Goal: Task Accomplishment & Management: Manage account settings

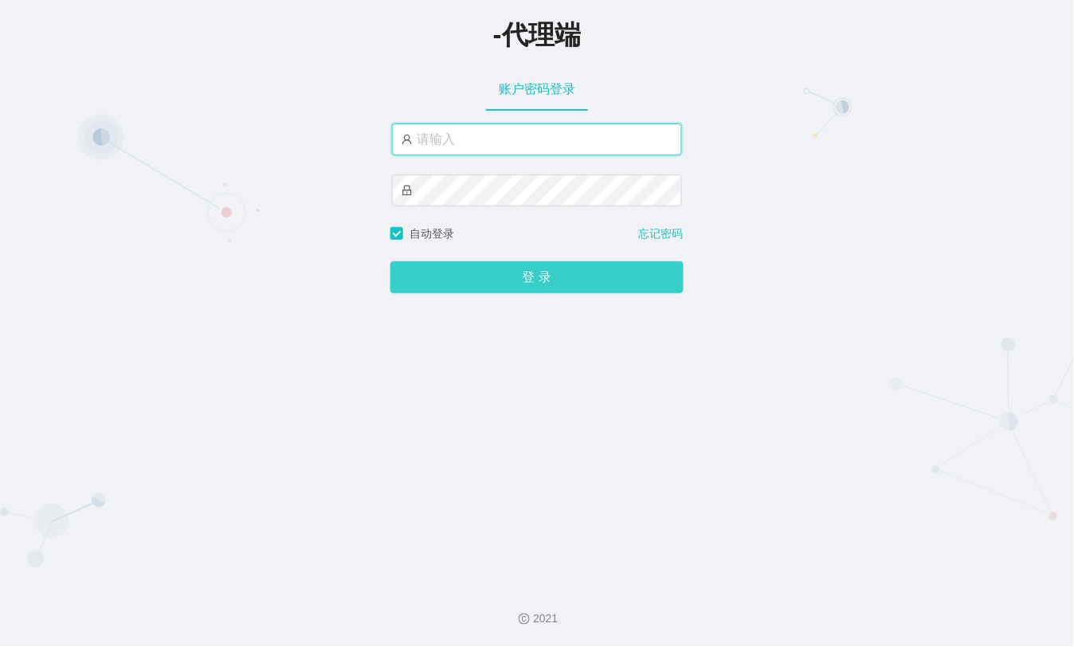
type input "xiaohei06"
click at [562, 274] on button "登 录" at bounding box center [536, 277] width 293 height 32
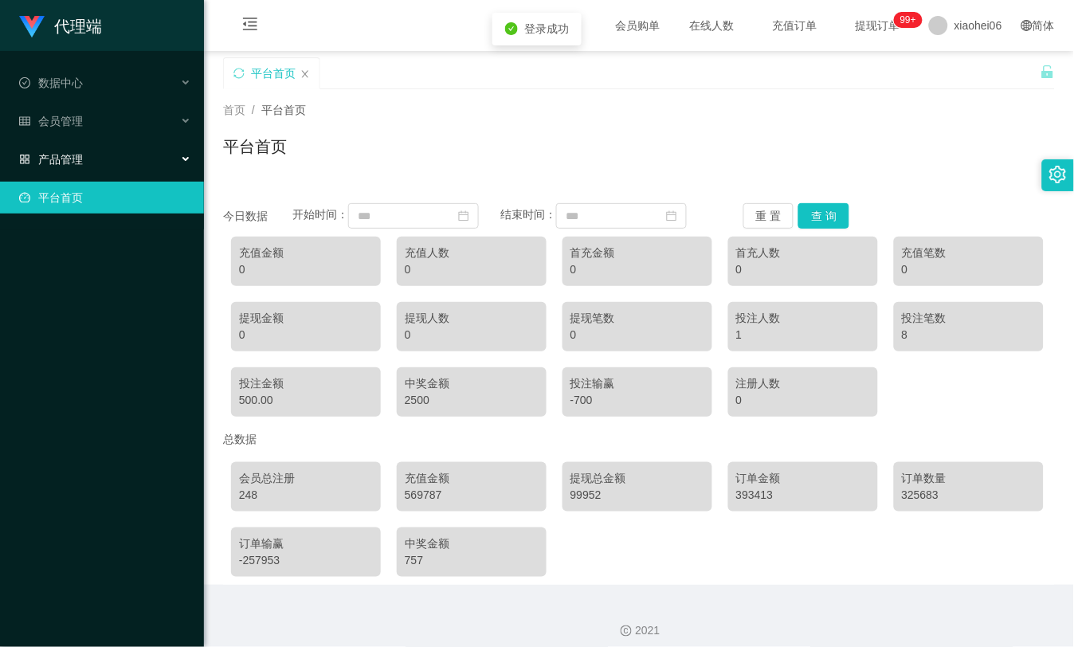
click at [107, 148] on div "产品管理" at bounding box center [102, 159] width 204 height 32
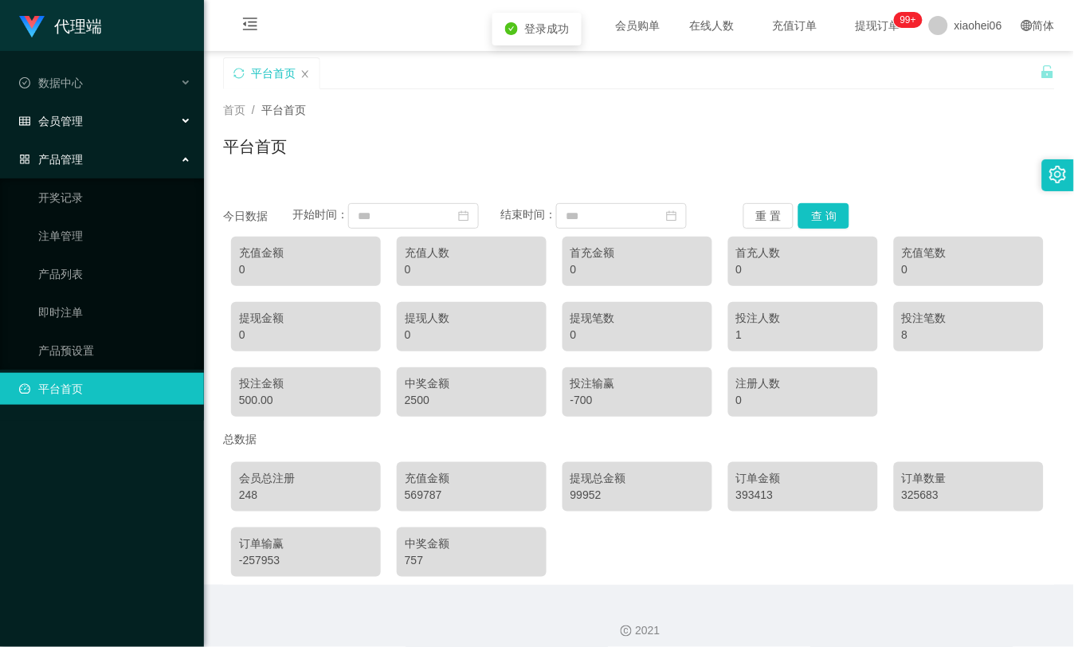
click at [101, 117] on div "会员管理" at bounding box center [102, 121] width 204 height 32
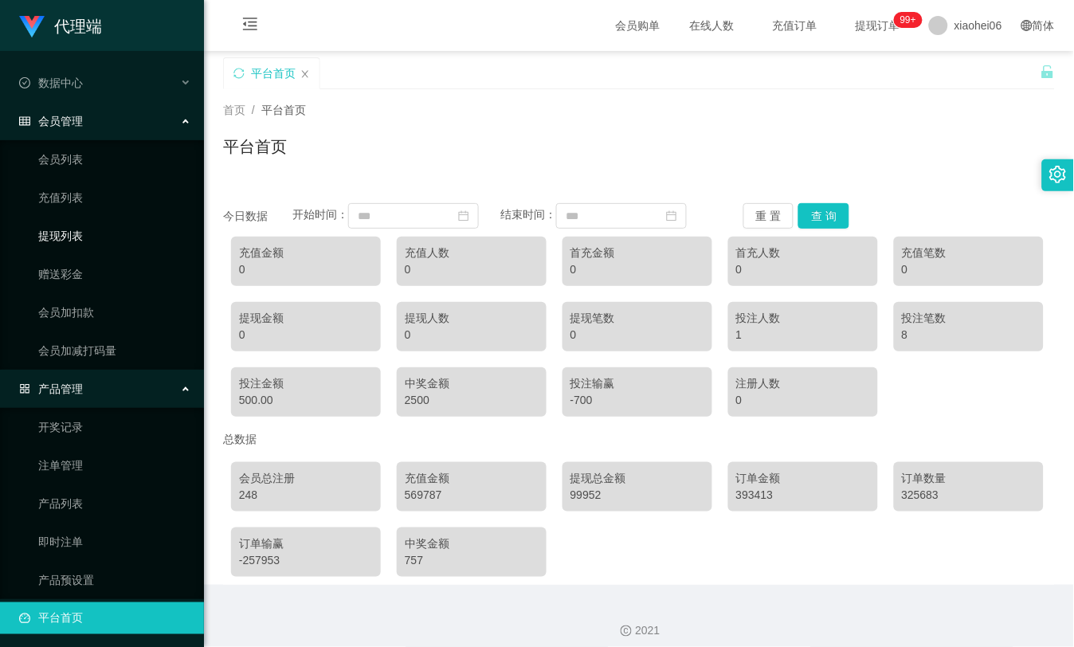
click at [96, 229] on link "提现列表" at bounding box center [114, 236] width 153 height 32
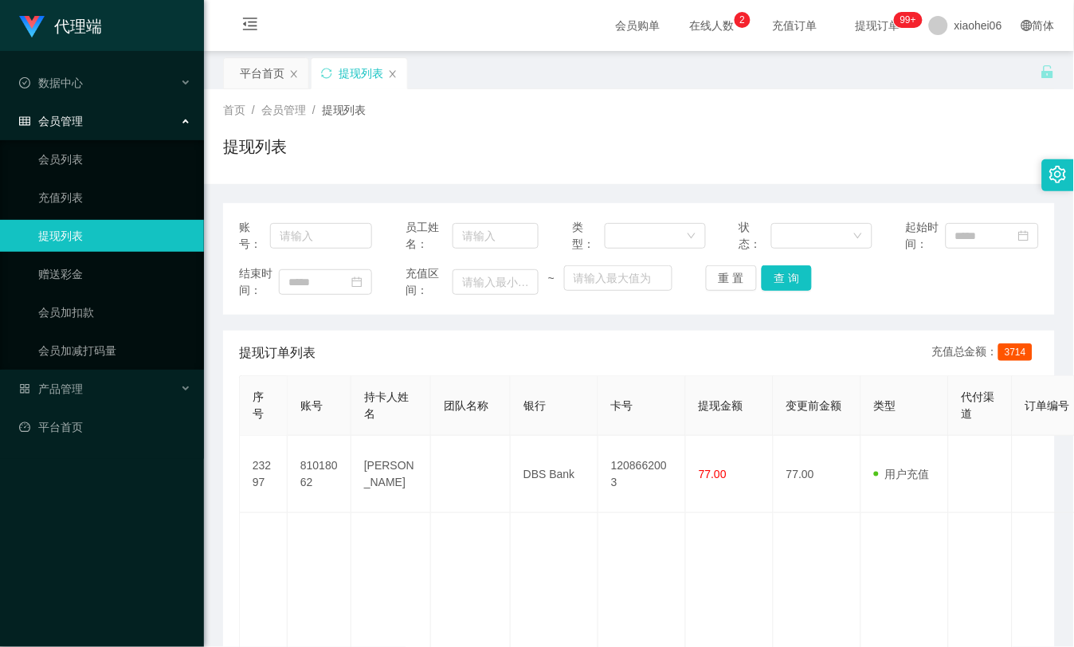
click at [737, 135] on div "提现列表" at bounding box center [639, 153] width 832 height 37
